Goal: Transaction & Acquisition: Book appointment/travel/reservation

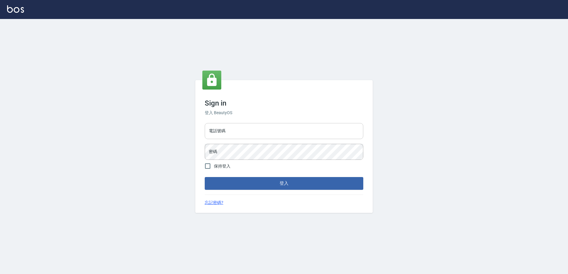
click at [238, 125] on input "電話號碼" at bounding box center [284, 131] width 159 height 16
type input "0923939755"
click at [205, 177] on button "登入" at bounding box center [284, 183] width 159 height 12
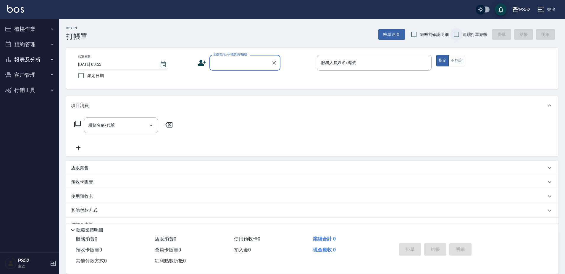
click at [462, 32] on input "連續打單結帳" at bounding box center [457, 34] width 12 height 12
checkbox input "true"
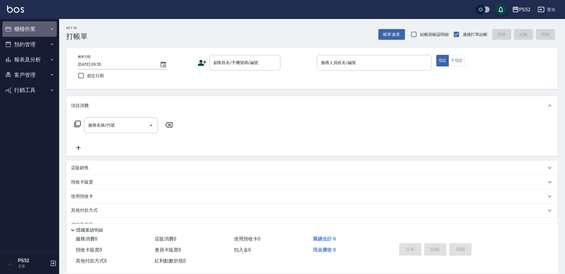
click at [45, 27] on button "櫃檯作業" at bounding box center [29, 28] width 54 height 15
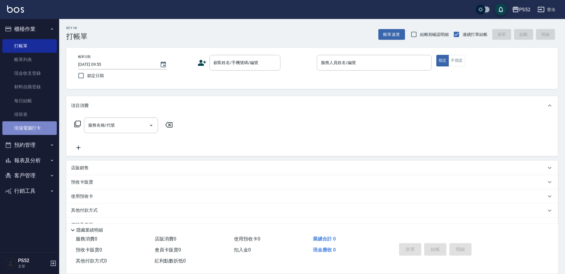
click at [41, 129] on link "現場電腦打卡" at bounding box center [29, 128] width 54 height 14
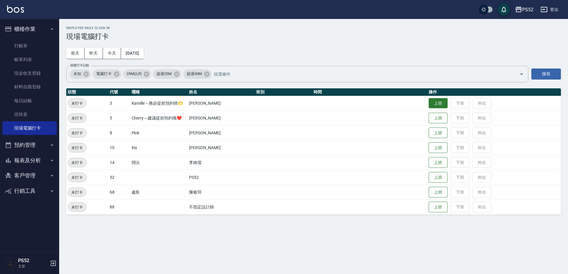
click at [431, 101] on button "上班" at bounding box center [438, 103] width 19 height 10
click at [436, 143] on button "上班" at bounding box center [438, 147] width 19 height 10
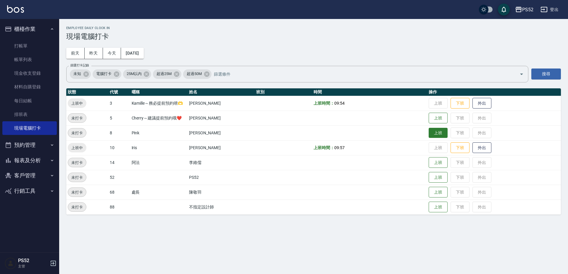
click at [434, 132] on button "上班" at bounding box center [438, 133] width 19 height 10
click at [42, 141] on button "預約管理" at bounding box center [29, 144] width 54 height 15
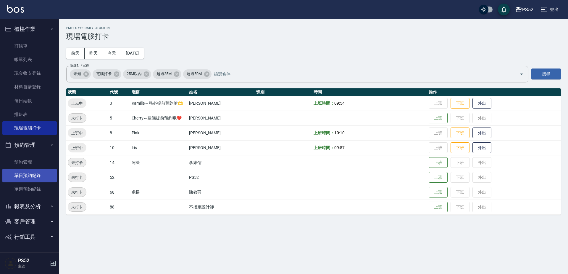
click at [50, 171] on link "單日預約紀錄" at bounding box center [29, 175] width 54 height 14
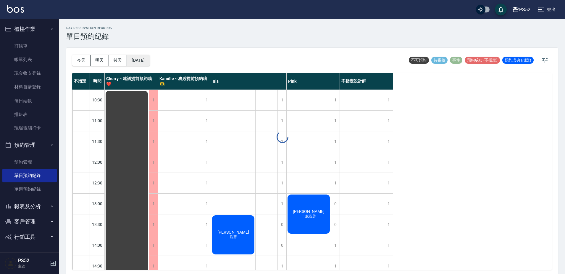
click at [149, 59] on button "[DATE]" at bounding box center [138, 60] width 23 height 11
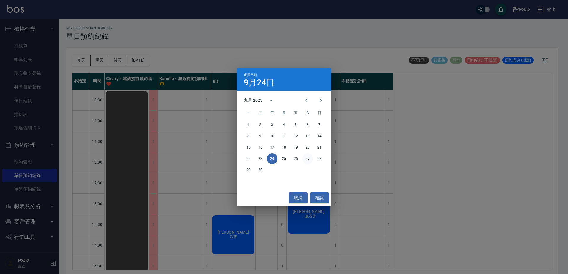
click at [306, 155] on button "27" at bounding box center [308, 158] width 11 height 11
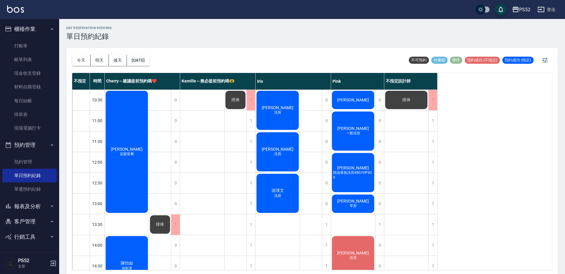
click at [249, 116] on div "1" at bounding box center [251, 120] width 9 height 20
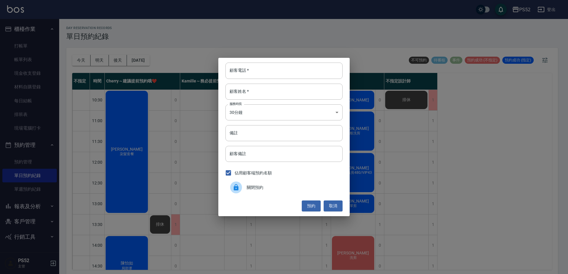
click at [262, 183] on div "關閉預約" at bounding box center [284, 187] width 117 height 17
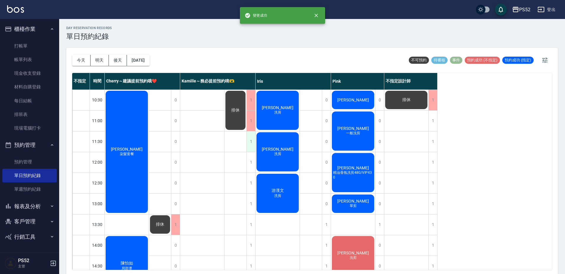
click at [253, 140] on div "1" at bounding box center [251, 141] width 9 height 20
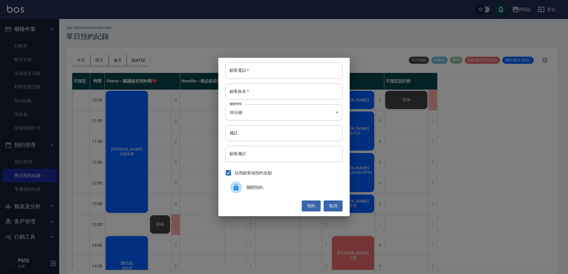
click at [252, 187] on span "關閉預約" at bounding box center [292, 187] width 91 height 6
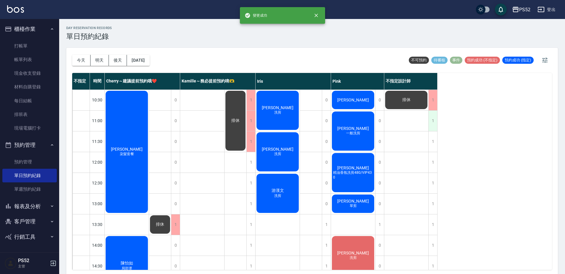
click at [432, 123] on div "1" at bounding box center [433, 120] width 9 height 20
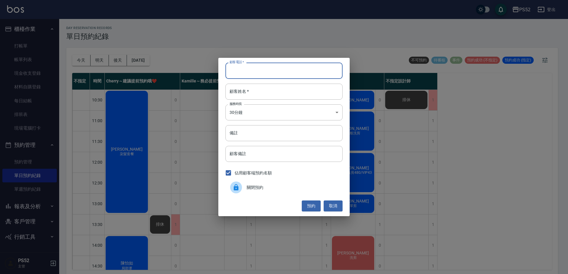
click at [272, 73] on input "顧客電話   *" at bounding box center [284, 70] width 117 height 16
type input "d"
click at [333, 202] on button "取消" at bounding box center [333, 205] width 19 height 11
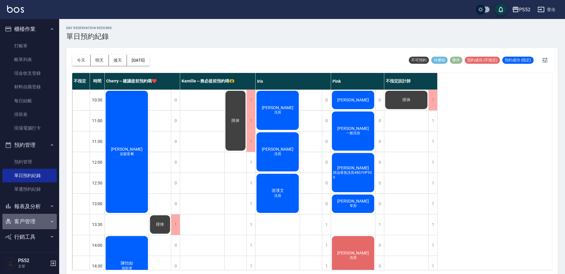
click at [37, 217] on button "客戶管理" at bounding box center [29, 220] width 54 height 15
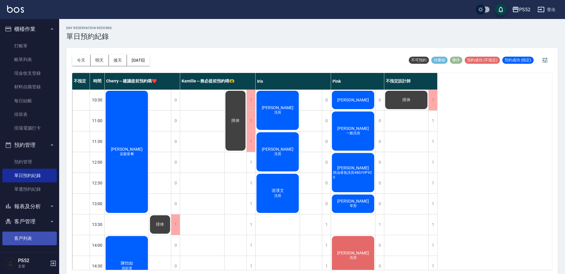
click at [41, 233] on link "客戶列表" at bounding box center [29, 238] width 54 height 14
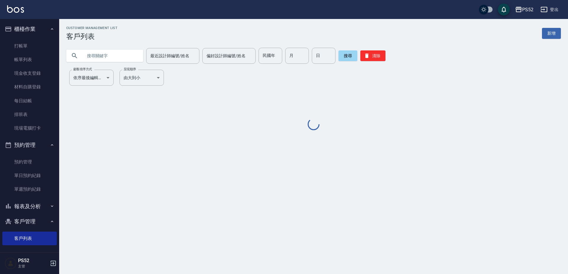
click at [111, 55] on input "text" at bounding box center [111, 56] width 56 height 16
type input "＿"
type input "[PERSON_NAME]"
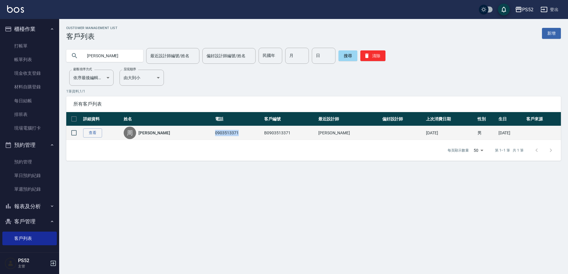
drag, startPoint x: 216, startPoint y: 132, endPoint x: 191, endPoint y: 134, distance: 25.0
click at [214, 134] on td "0903513371" at bounding box center [238, 133] width 49 height 14
copy td "0903513371"
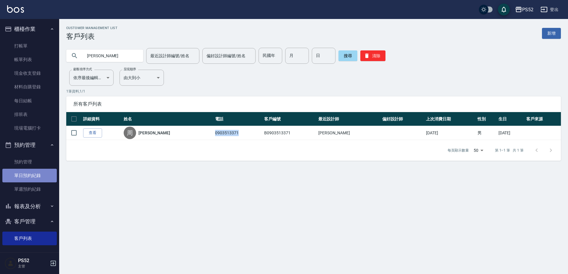
click at [44, 174] on link "單日預約紀錄" at bounding box center [29, 175] width 54 height 14
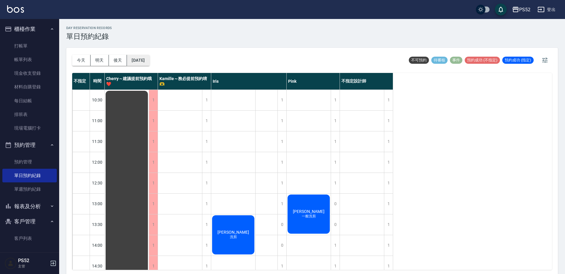
click at [131, 57] on button "[DATE]" at bounding box center [138, 60] width 23 height 11
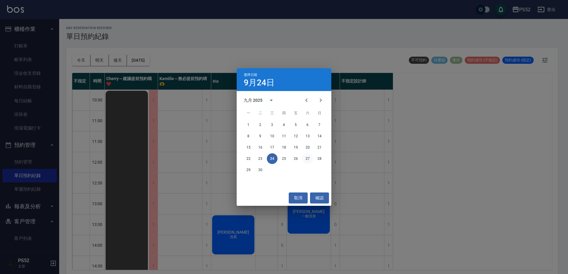
click at [307, 160] on button "27" at bounding box center [308, 158] width 11 height 11
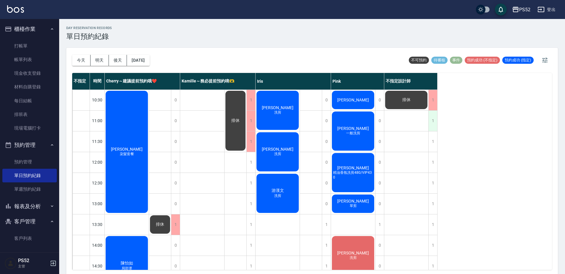
click at [433, 118] on div "1" at bounding box center [433, 120] width 9 height 20
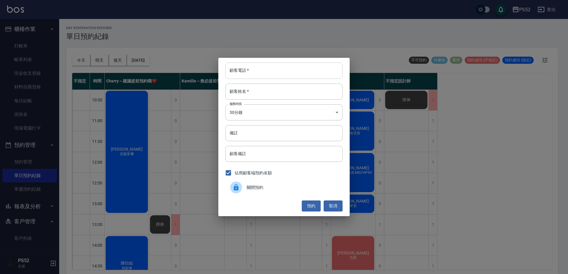
click at [272, 78] on input "顧客電話   *" at bounding box center [284, 70] width 117 height 16
paste input "0903513371"
type input "0903513371"
click at [267, 85] on input "顧客姓名   *" at bounding box center [284, 91] width 117 height 16
type input "周"
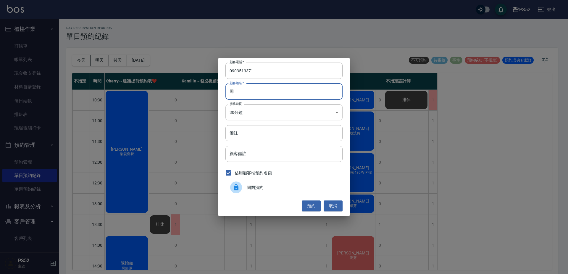
click at [255, 118] on body "PS52 登出 櫃檯作業 打帳單 帳單列表 現金收支登錄 材料自購登錄 每日結帳 排班表 現場電腦打卡 預約管理 預約管理 單日預約紀錄 單週預約紀錄 報表及…" at bounding box center [284, 137] width 568 height 275
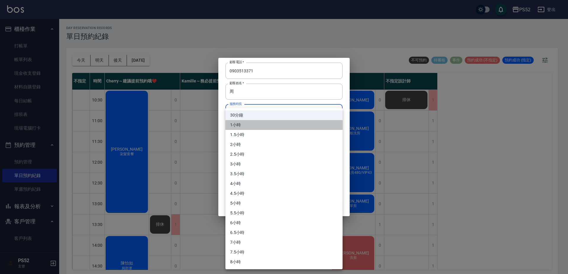
click at [250, 126] on li "1小時" at bounding box center [284, 125] width 117 height 10
type input "2"
click at [256, 116] on body "PS52 登出 櫃檯作業 打帳單 帳單列表 現金收支登錄 材料自購登錄 每日結帳 排班表 現場電腦打卡 預約管理 預約管理 單日預約紀錄 單週預約紀錄 報表及…" at bounding box center [284, 137] width 568 height 275
click at [252, 124] on li "1小時" at bounding box center [284, 125] width 117 height 10
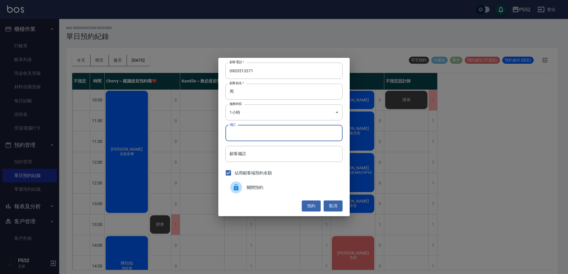
click at [253, 135] on input "備註" at bounding box center [284, 133] width 117 height 16
type input "＿"
type input "洗剪"
click at [318, 202] on button "預約" at bounding box center [311, 205] width 19 height 11
